Goal: Obtain resource: Obtain resource

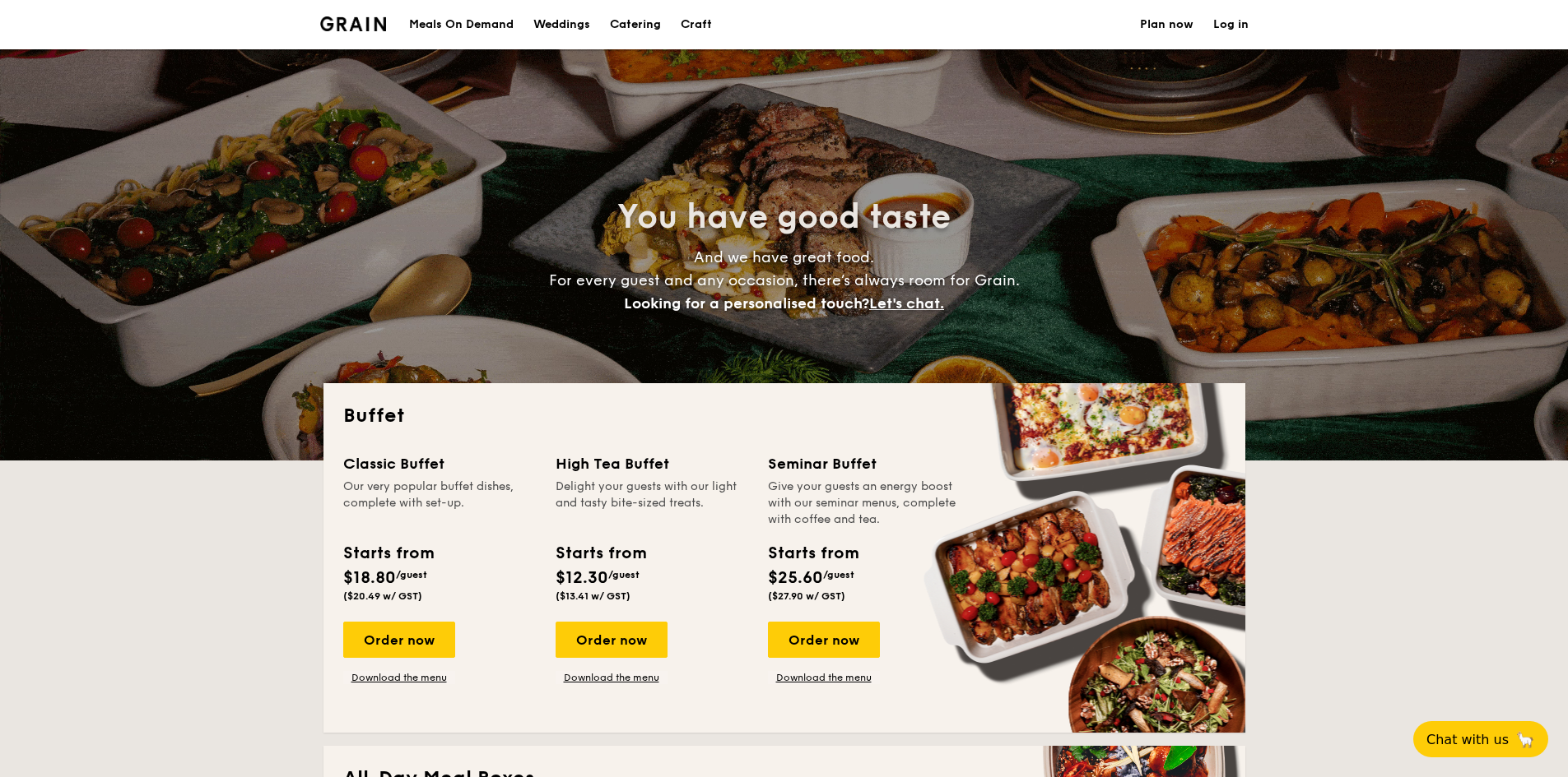
select select
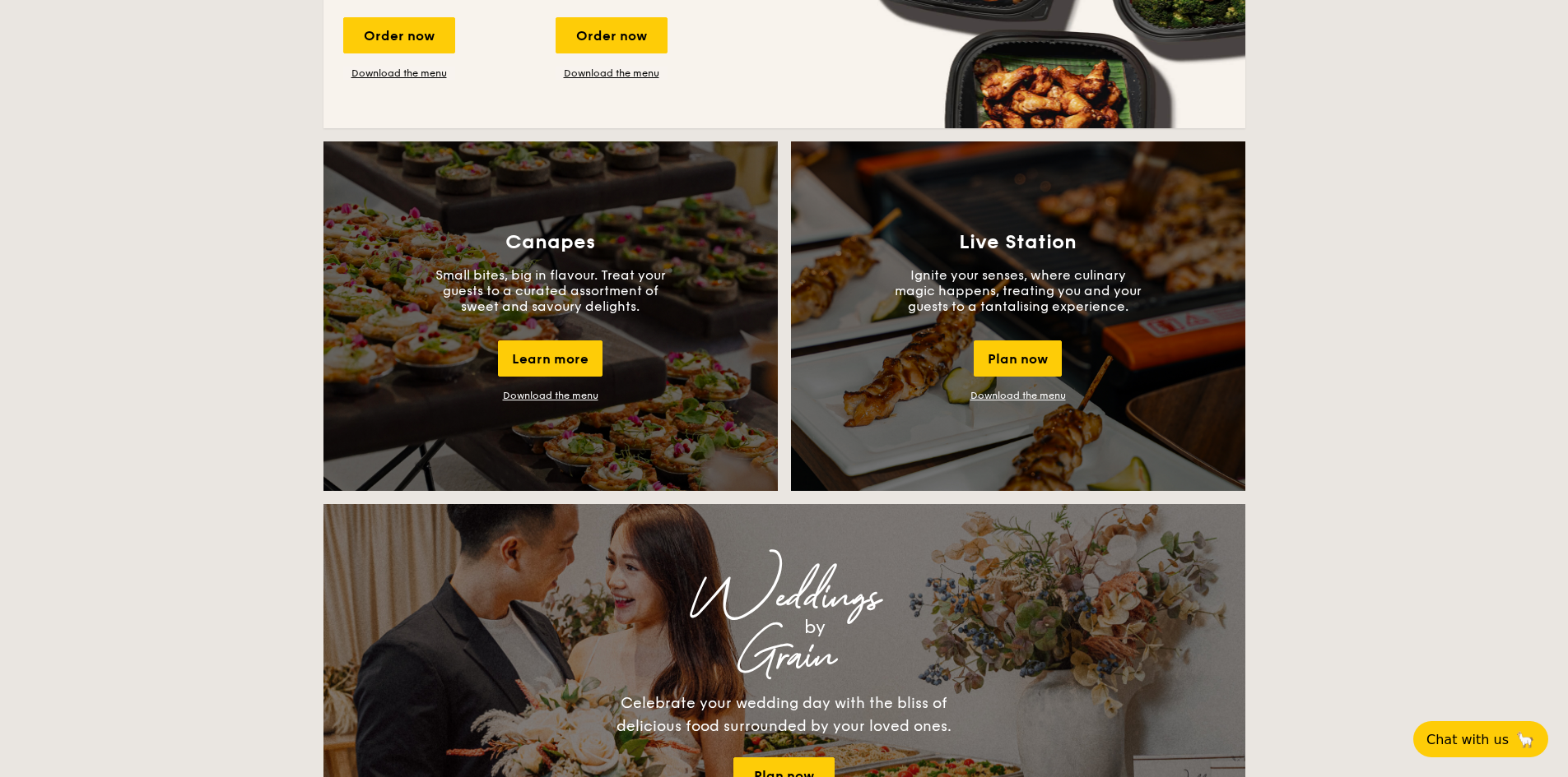
scroll to position [1333, 0]
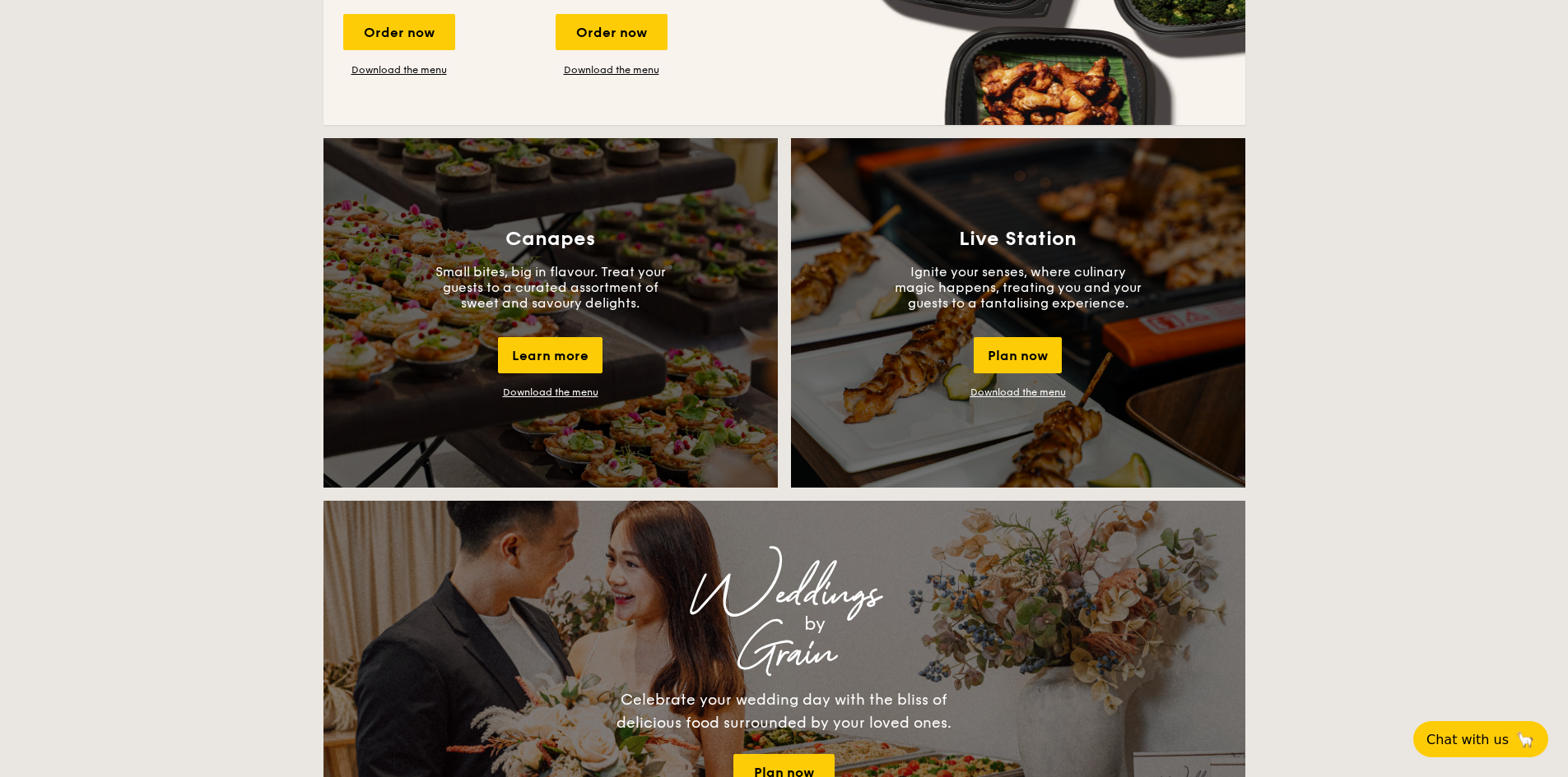
click at [1047, 397] on link "Download the menu" at bounding box center [1018, 393] width 95 height 11
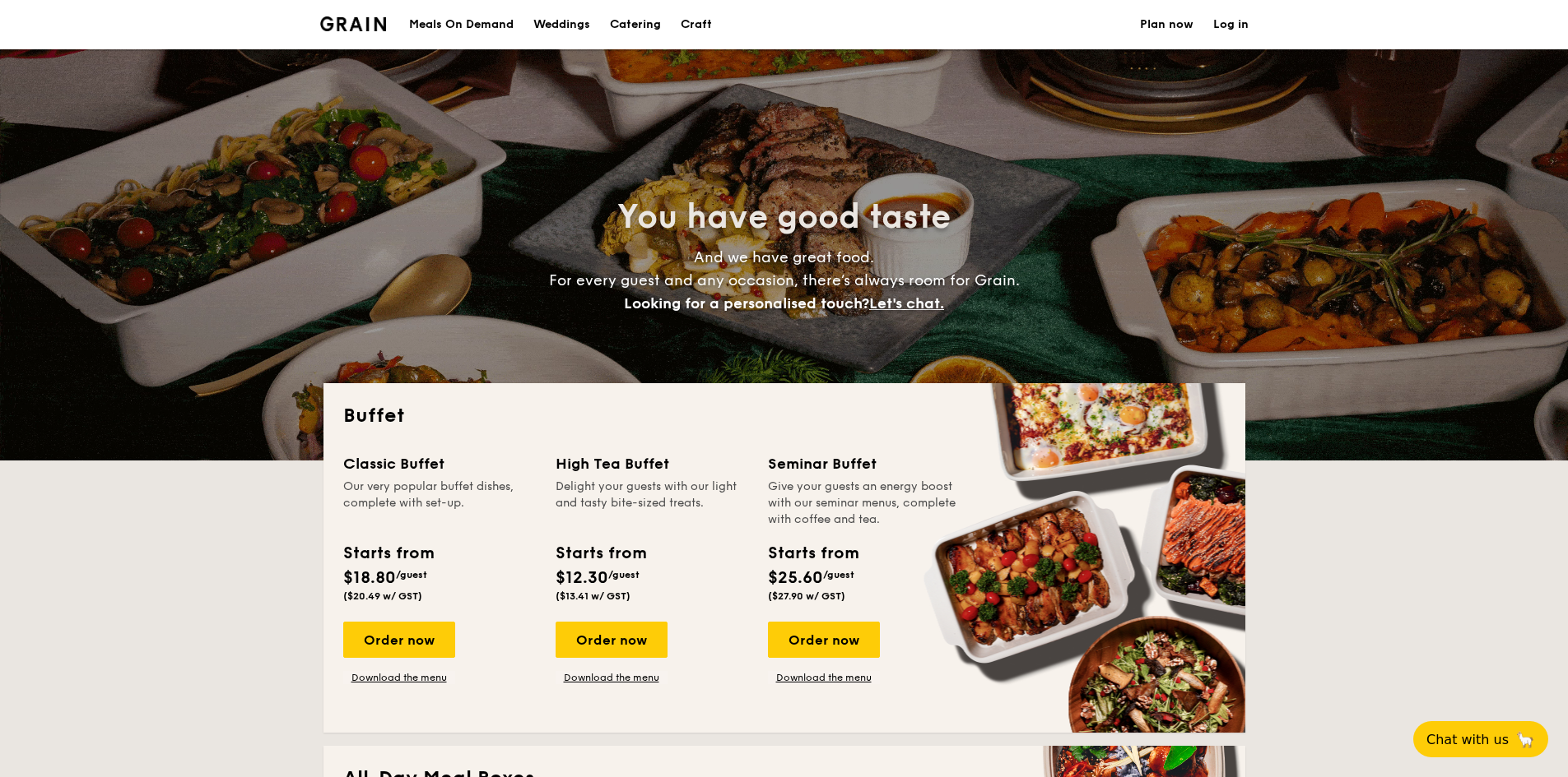
select select
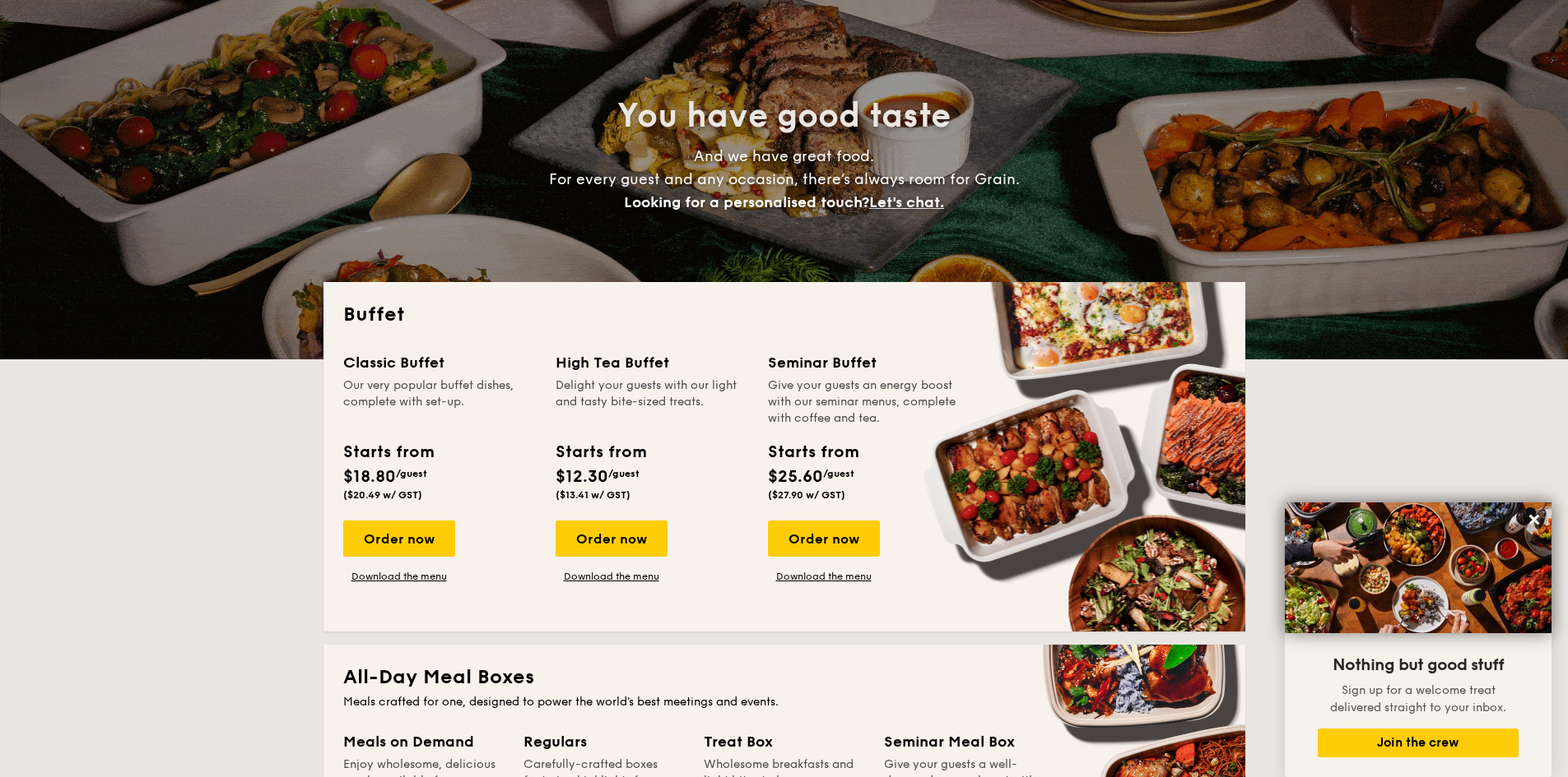
scroll to position [102, 0]
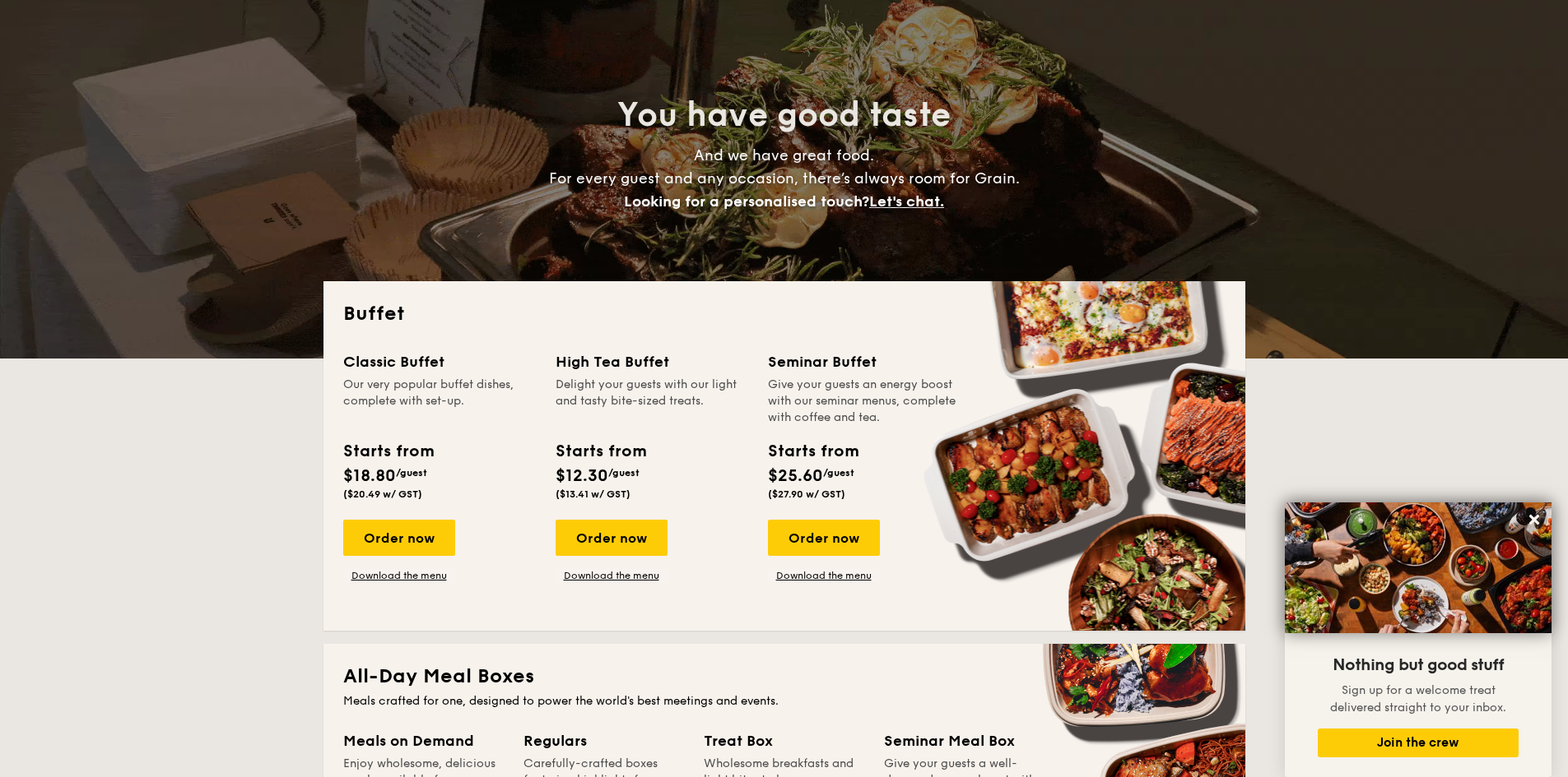
click at [386, 583] on div "Classic Buffet Our very popular buffet dishes, complete with set-up. Starts fro…" at bounding box center [784, 481] width 882 height 261
click at [370, 574] on link "Download the menu" at bounding box center [400, 576] width 112 height 13
